Goal: Transaction & Acquisition: Book appointment/travel/reservation

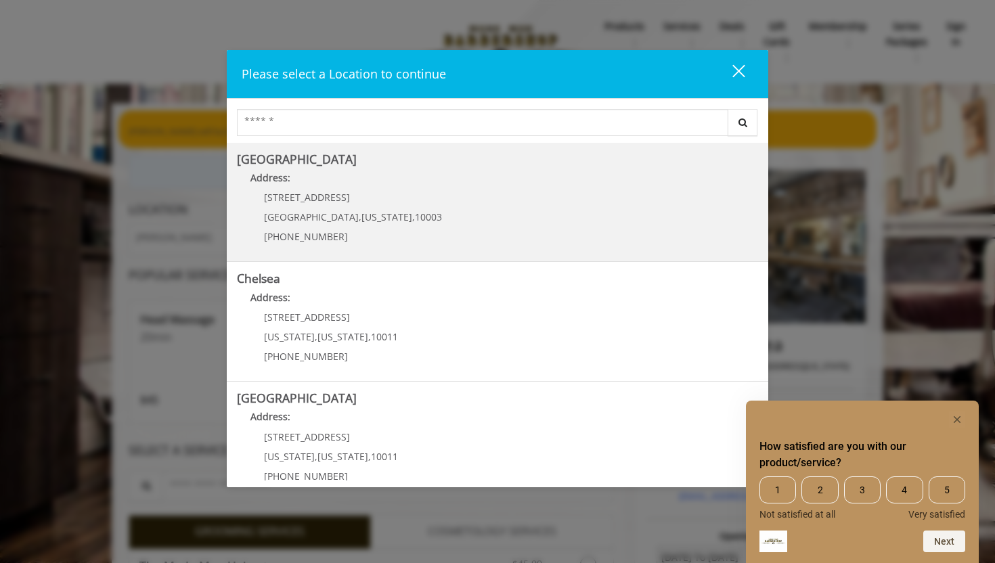
click at [338, 177] on Village "Address:" at bounding box center [497, 182] width 521 height 22
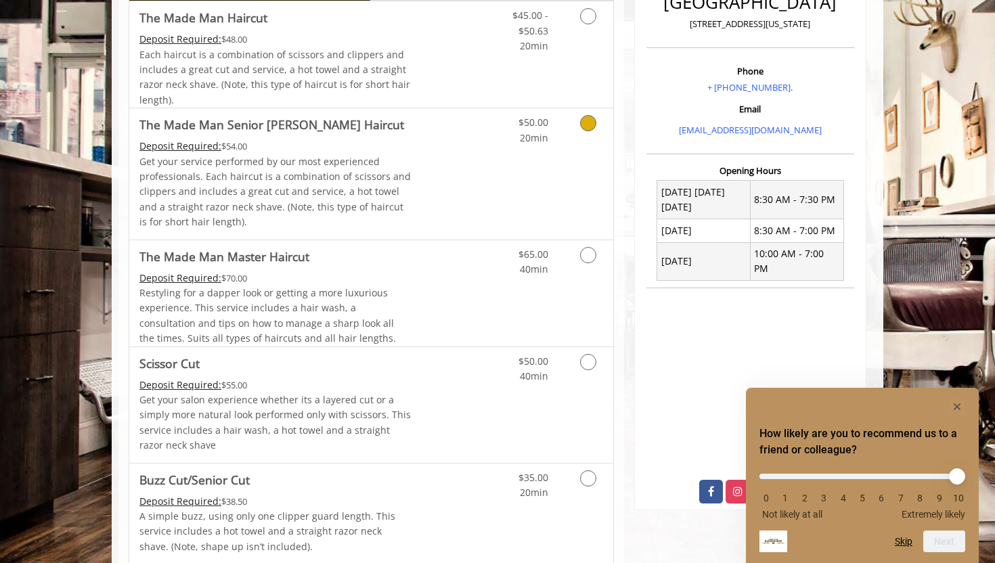
scroll to position [390, 0]
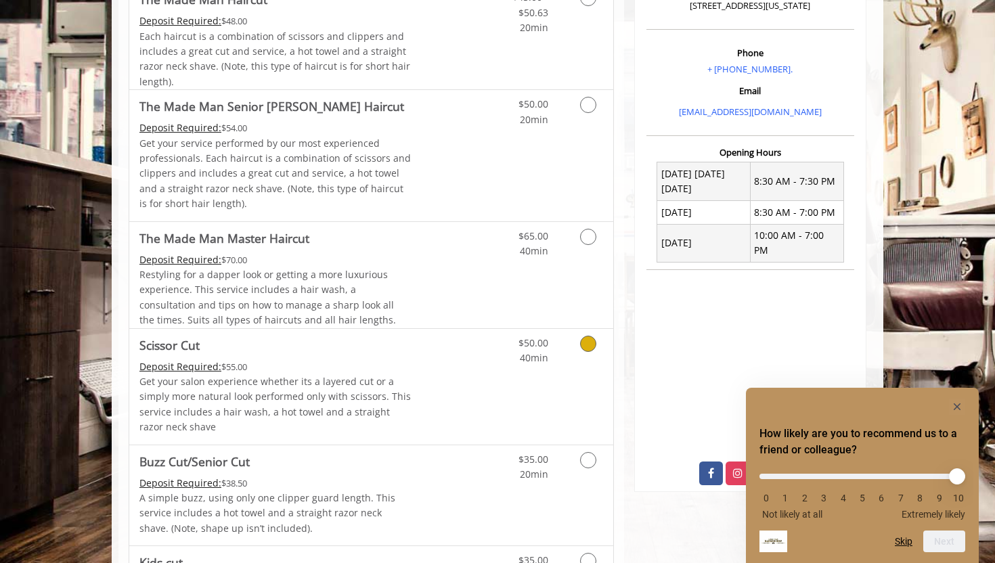
click at [585, 349] on icon "Grooming services" at bounding box center [588, 344] width 16 height 16
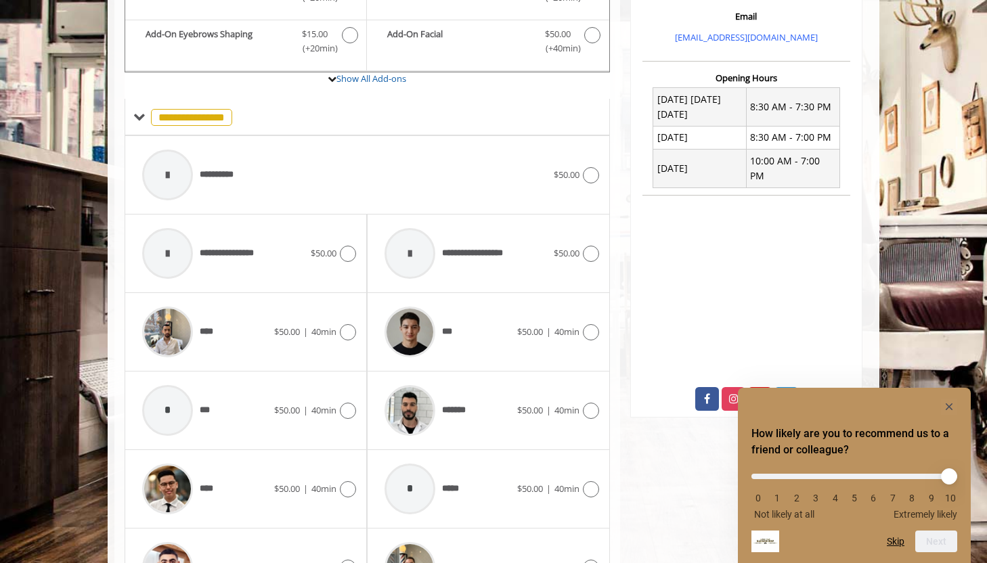
scroll to position [473, 0]
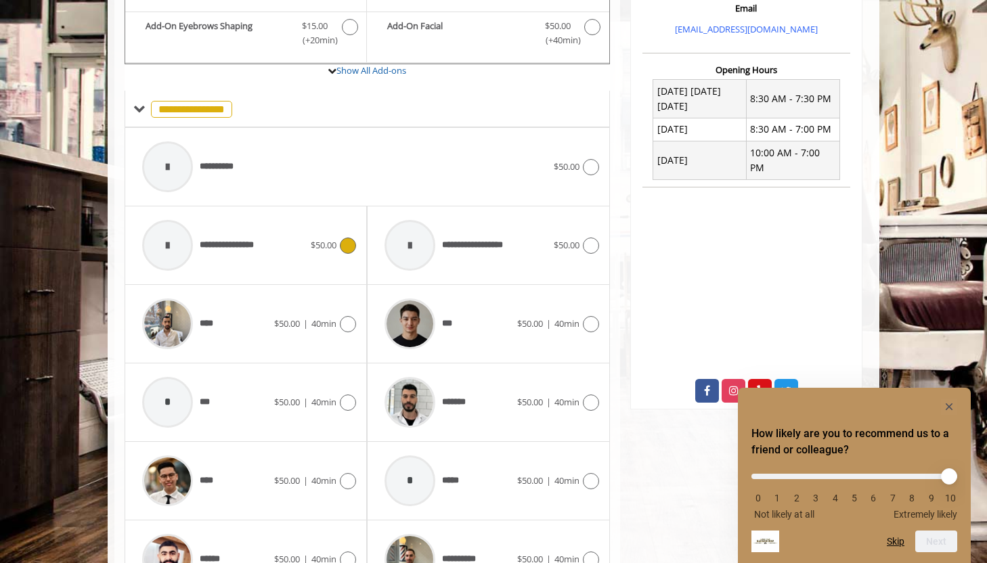
click at [298, 260] on div "**********" at bounding box center [222, 245] width 175 height 64
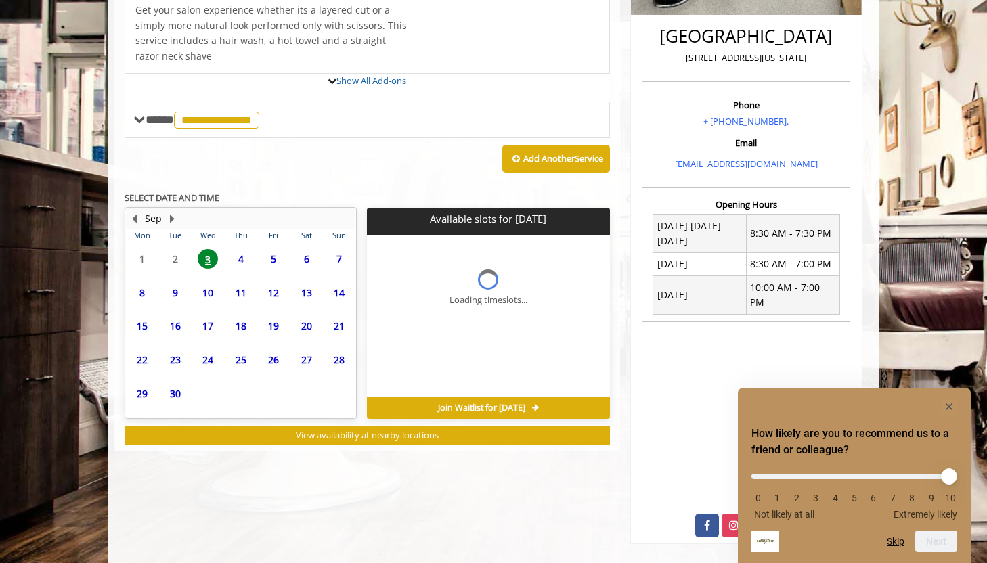
scroll to position [384, 0]
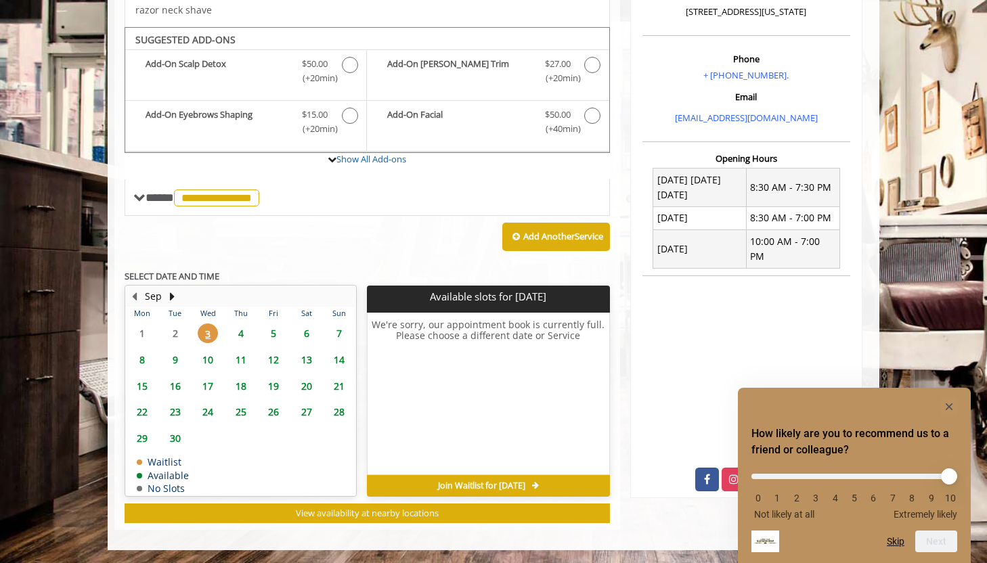
click at [242, 330] on span "4" at bounding box center [241, 333] width 20 height 20
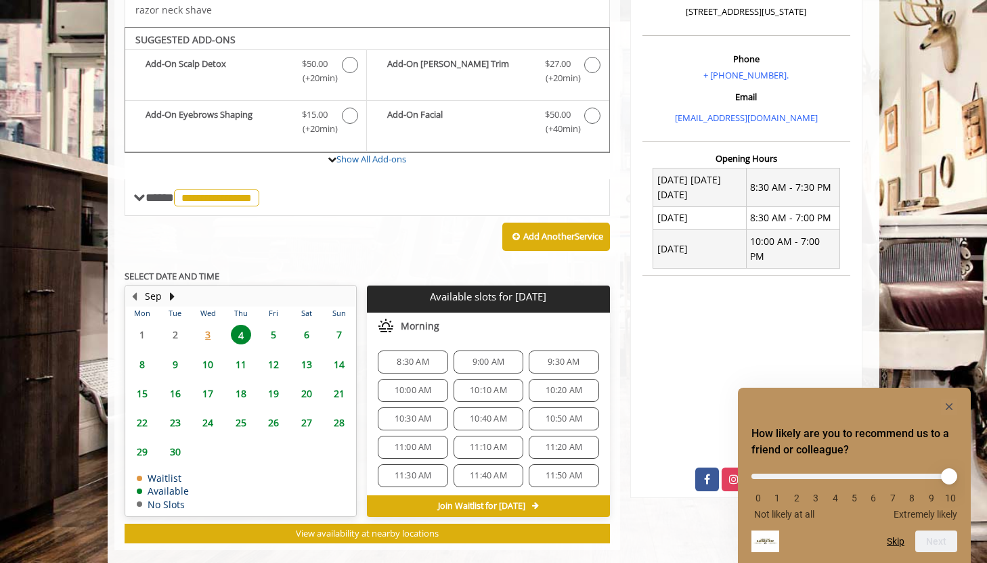
scroll to position [405, 0]
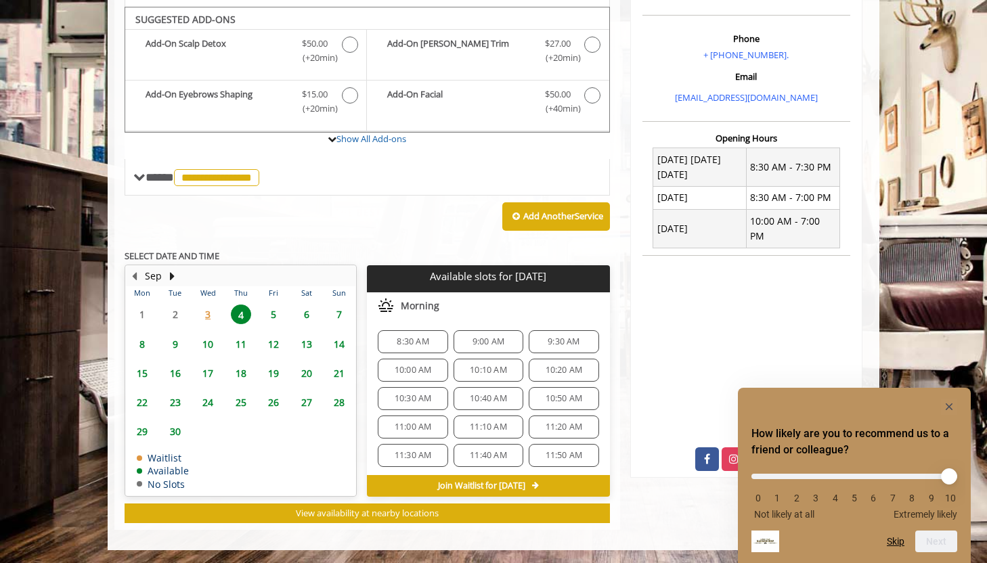
click at [428, 336] on span "8:30 AM" at bounding box center [413, 341] width 58 height 11
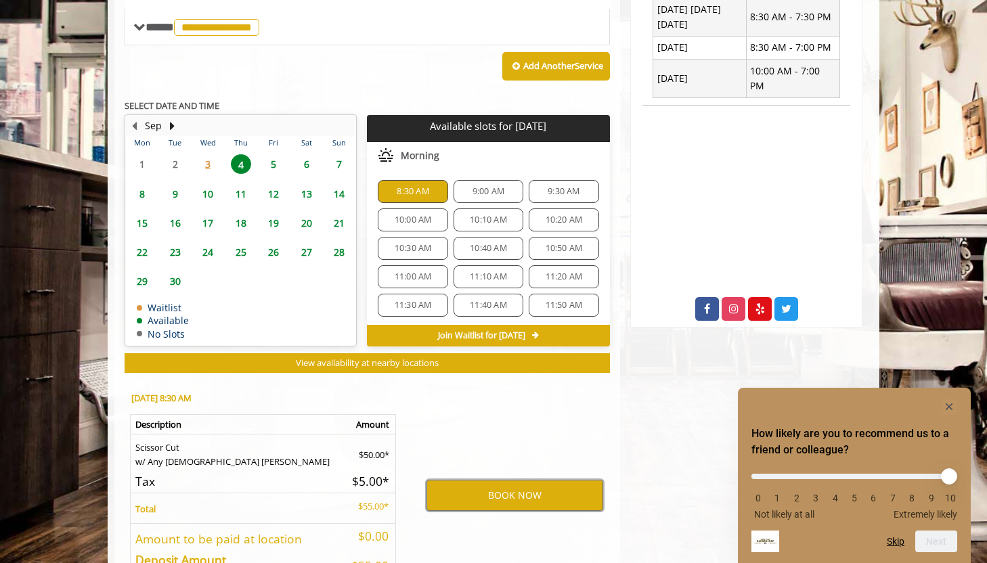
scroll to position [432, 0]
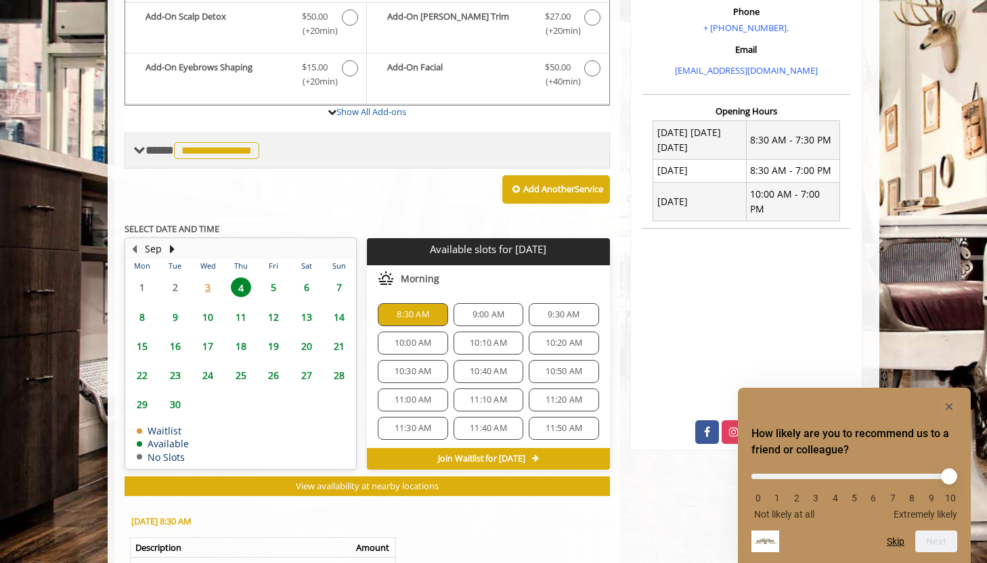
click at [151, 148] on span "**********" at bounding box center [204, 150] width 117 height 12
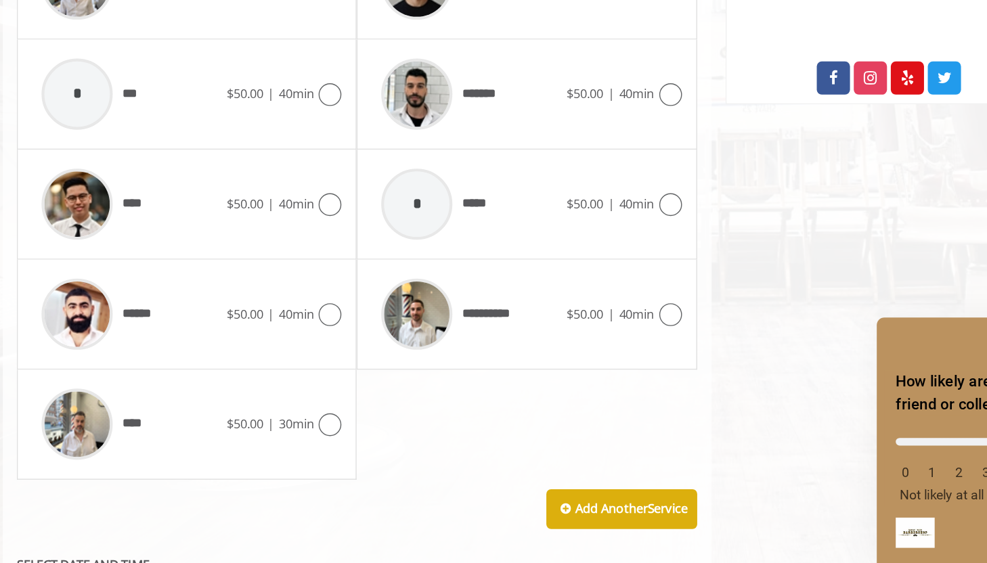
scroll to position [646, 0]
